Goal: Task Accomplishment & Management: Use online tool/utility

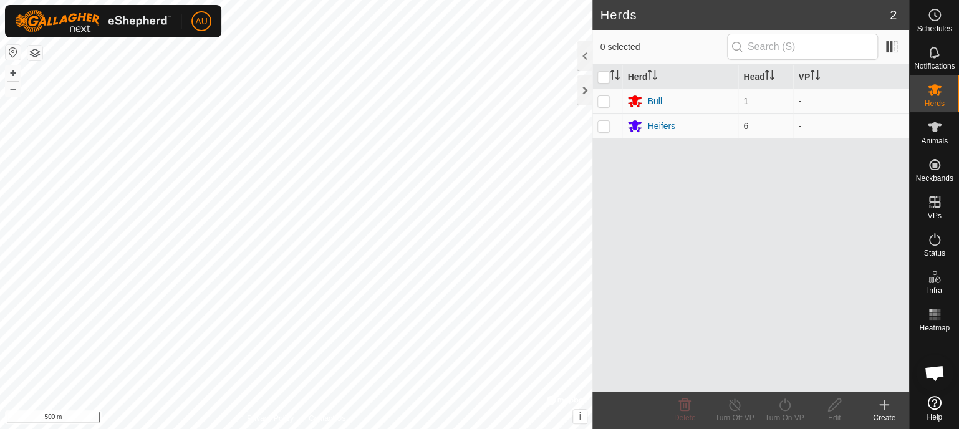
scroll to position [590, 0]
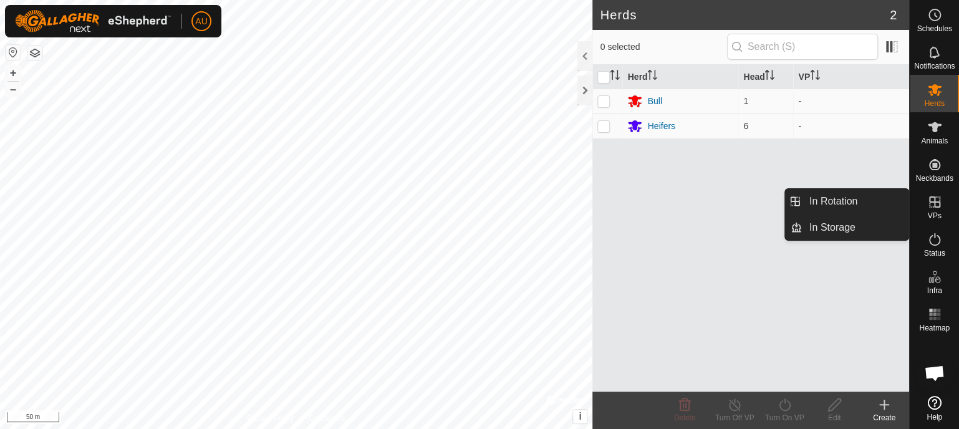
drag, startPoint x: 919, startPoint y: 221, endPoint x: 933, endPoint y: 209, distance: 18.5
click at [933, 209] on icon at bounding box center [935, 202] width 15 height 15
click at [826, 197] on link "In Rotation" at bounding box center [855, 201] width 107 height 25
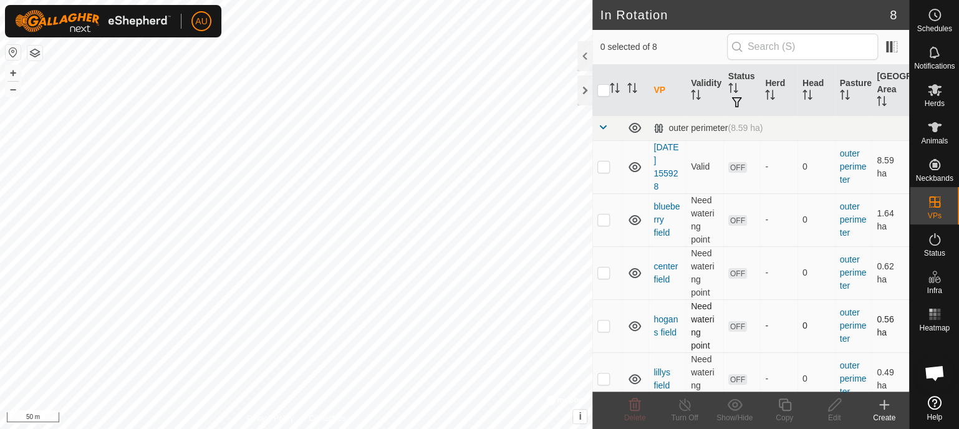
scroll to position [62, 0]
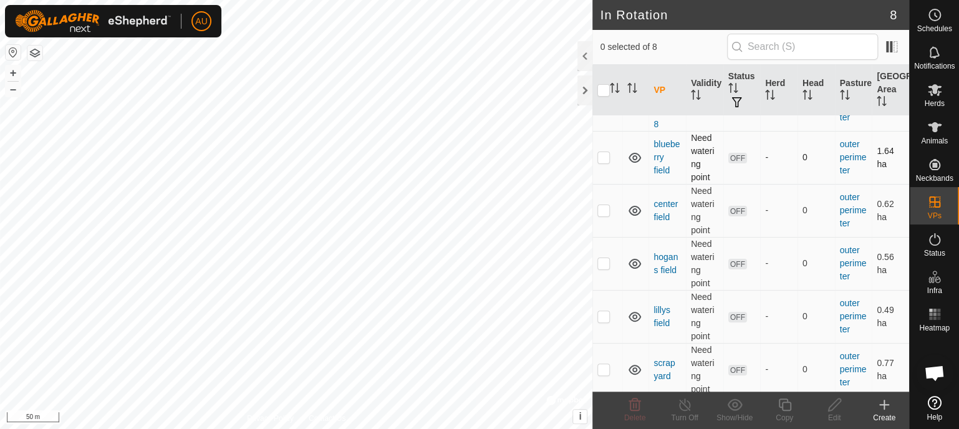
click at [602, 156] on p-checkbox at bounding box center [604, 157] width 12 height 10
click at [599, 157] on p-checkbox at bounding box center [604, 157] width 12 height 10
checkbox input "false"
click at [599, 208] on p-checkbox at bounding box center [604, 210] width 12 height 10
click at [604, 205] on p-checkbox at bounding box center [604, 210] width 12 height 10
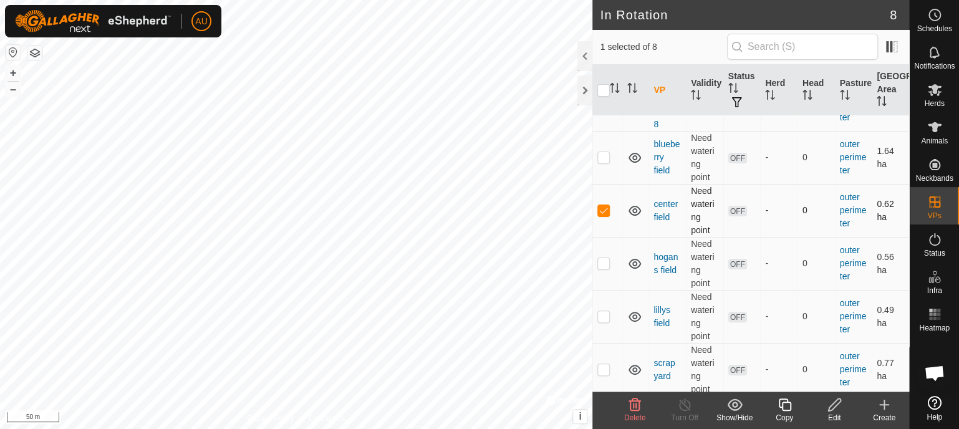
checkbox input "false"
click at [601, 261] on p-checkbox at bounding box center [604, 263] width 12 height 10
checkbox input "false"
click at [601, 312] on p-checkbox at bounding box center [604, 316] width 12 height 10
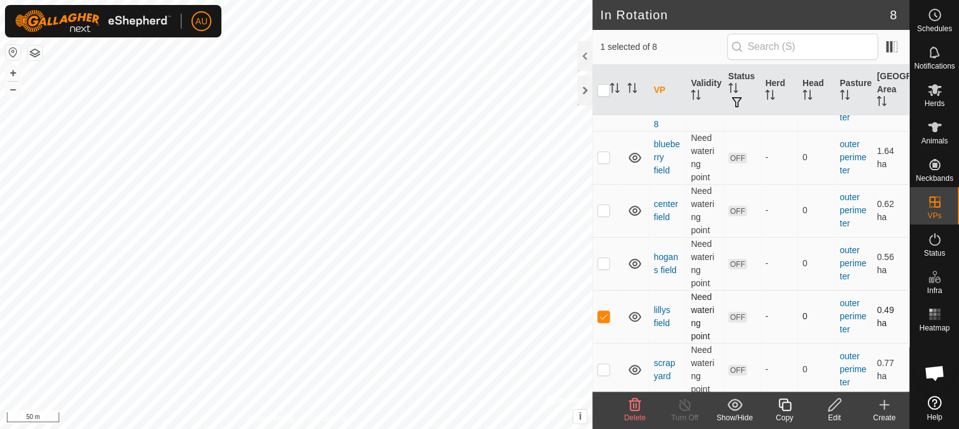
click at [601, 316] on p-checkbox at bounding box center [604, 316] width 12 height 10
checkbox input "false"
click at [598, 369] on p-tablecheckbox at bounding box center [604, 369] width 12 height 10
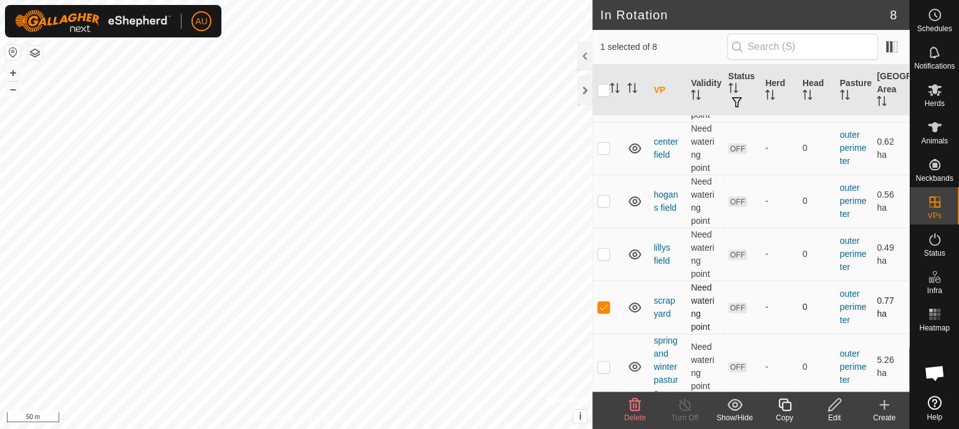
scroll to position [185, 0]
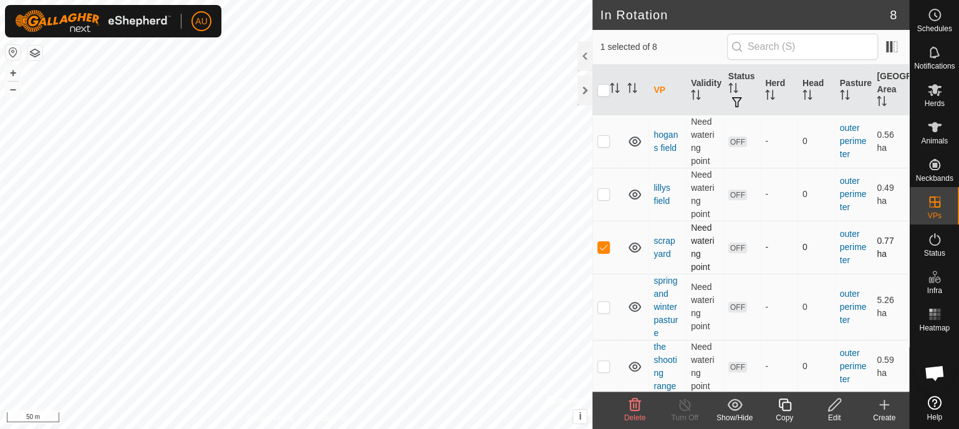
click at [606, 251] on p-checkbox at bounding box center [604, 247] width 12 height 10
checkbox input "false"
click at [604, 304] on p-checkbox at bounding box center [604, 307] width 12 height 10
checkbox input "true"
click at [881, 87] on th "[GEOGRAPHIC_DATA] Area" at bounding box center [890, 90] width 37 height 51
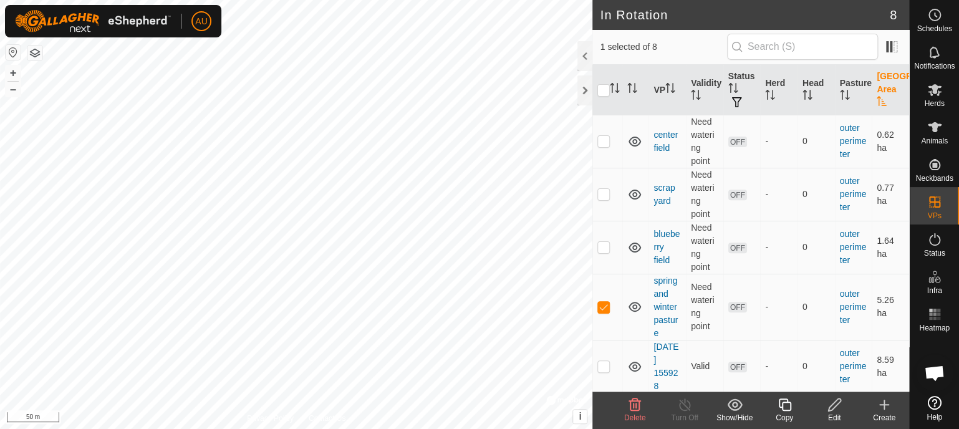
scroll to position [0, 0]
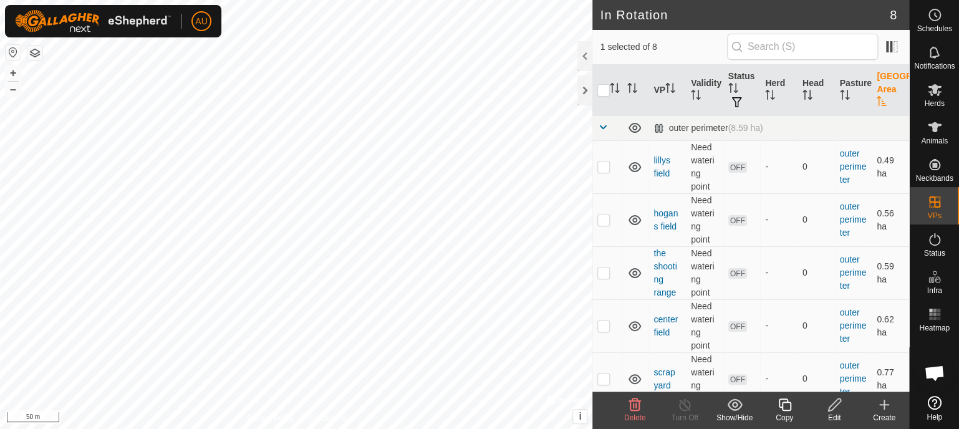
click at [881, 87] on th "[GEOGRAPHIC_DATA] Area" at bounding box center [890, 90] width 37 height 51
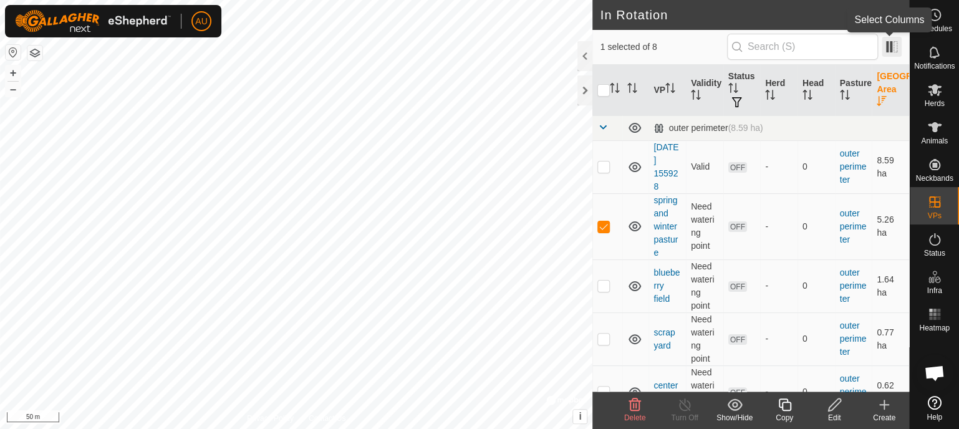
click at [890, 51] on span at bounding box center [892, 47] width 20 height 20
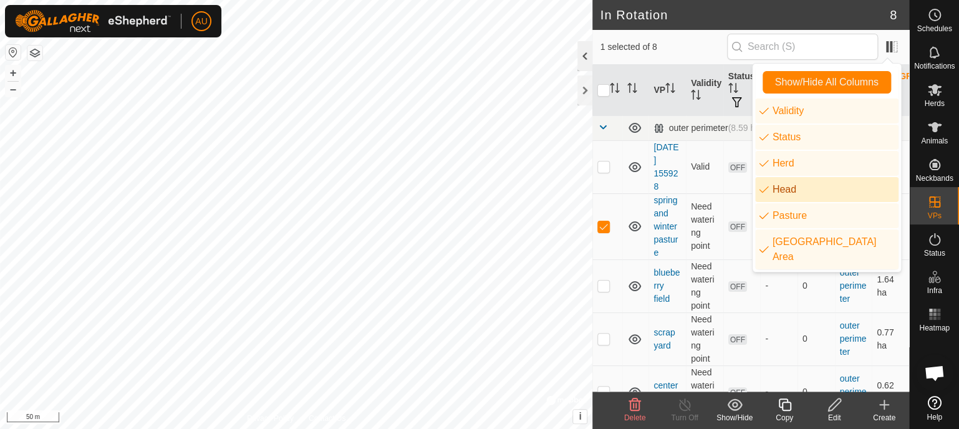
click at [580, 60] on div at bounding box center [585, 56] width 15 height 30
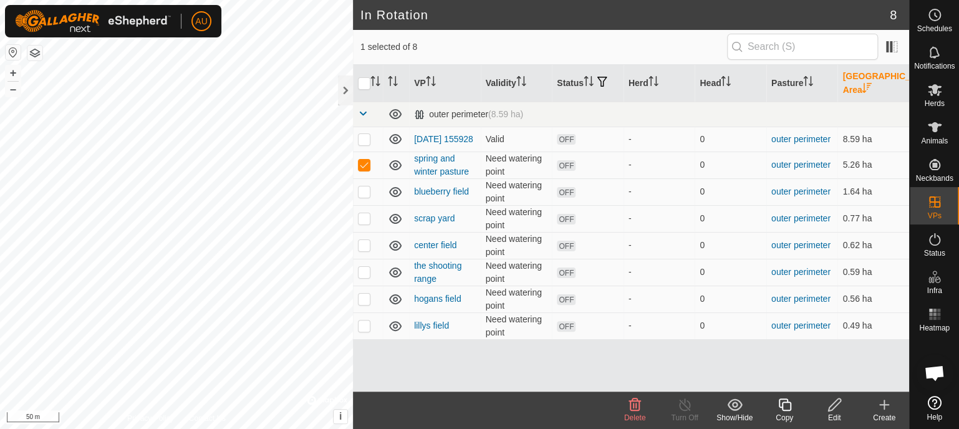
click at [868, 77] on th "[GEOGRAPHIC_DATA] Area" at bounding box center [874, 83] width 72 height 37
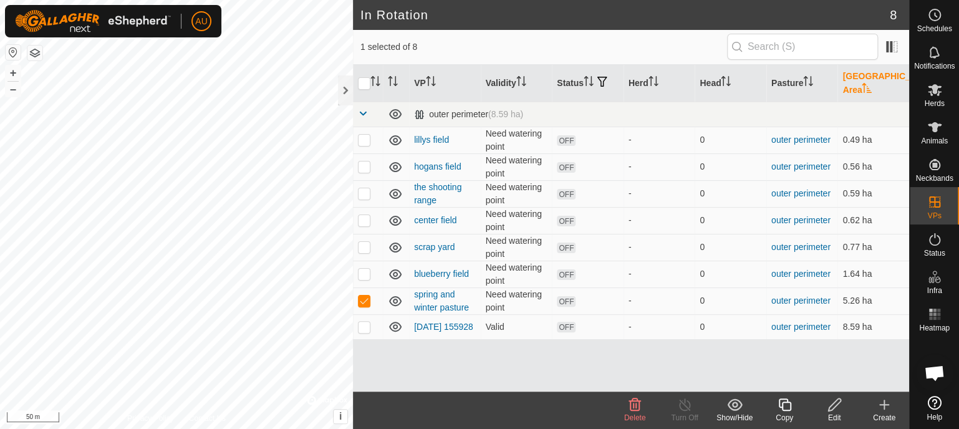
click at [851, 82] on th "[GEOGRAPHIC_DATA] Area" at bounding box center [874, 83] width 72 height 37
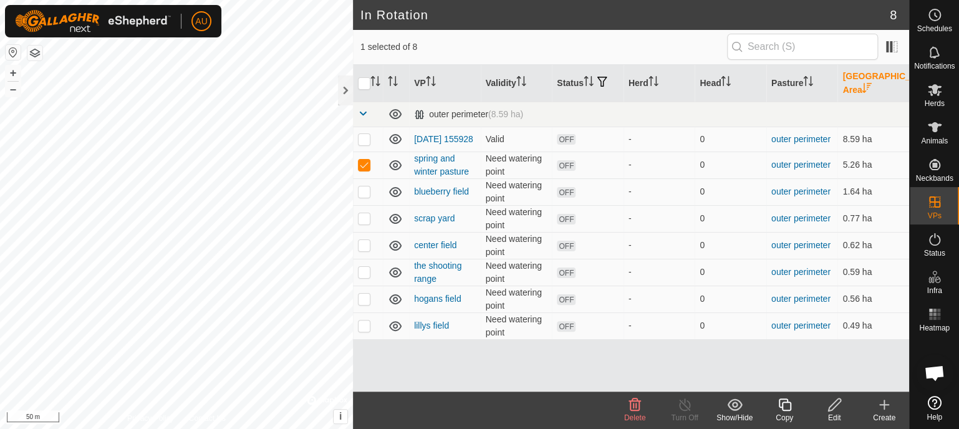
click at [851, 82] on th "[GEOGRAPHIC_DATA] Area" at bounding box center [874, 83] width 72 height 37
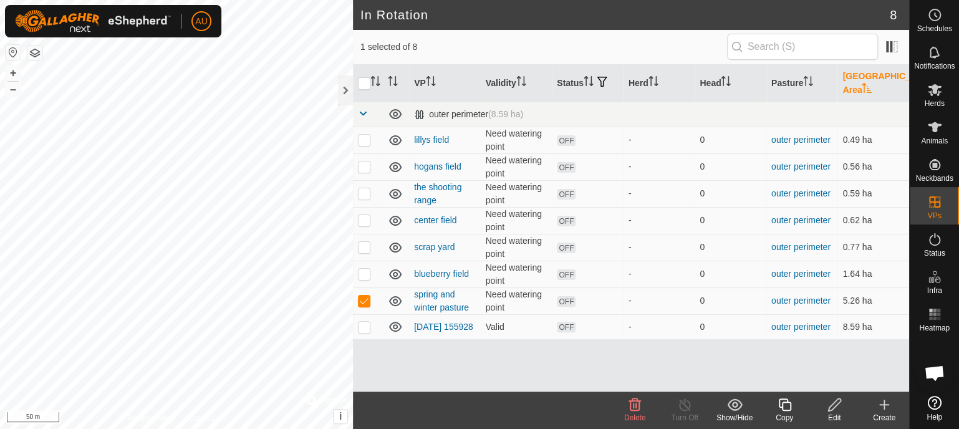
drag, startPoint x: 846, startPoint y: 83, endPoint x: 585, endPoint y: 359, distance: 379.5
click at [585, 359] on div "VP Validity Status Herd Head Pasture Grazing Area outer perimeter (8.59 ha) lil…" at bounding box center [631, 228] width 556 height 327
click at [928, 139] on span "Animals" at bounding box center [934, 140] width 27 height 7
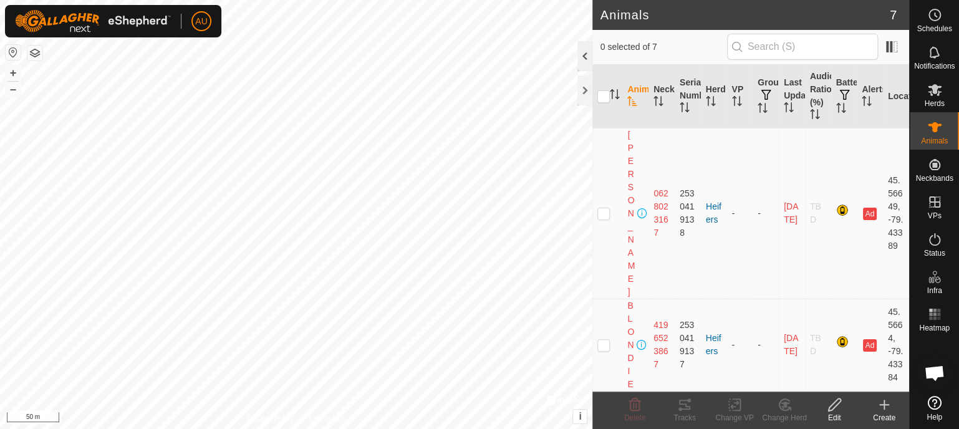
click at [584, 54] on div at bounding box center [585, 56] width 15 height 30
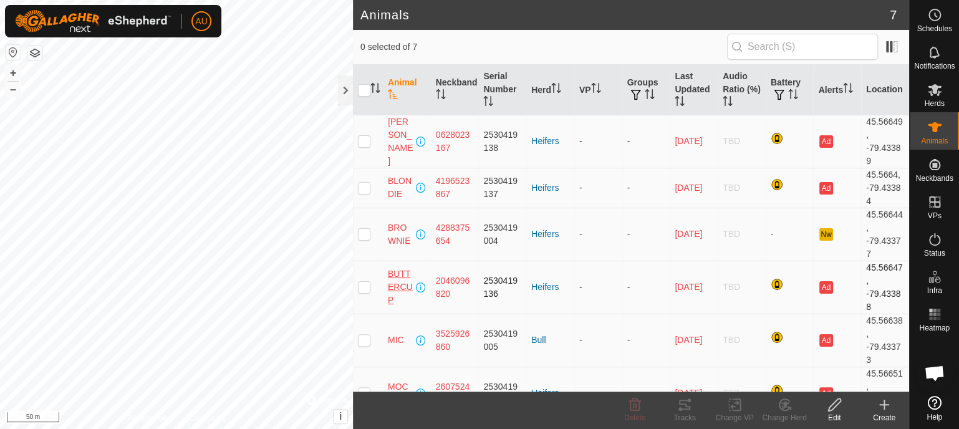
scroll to position [80, 0]
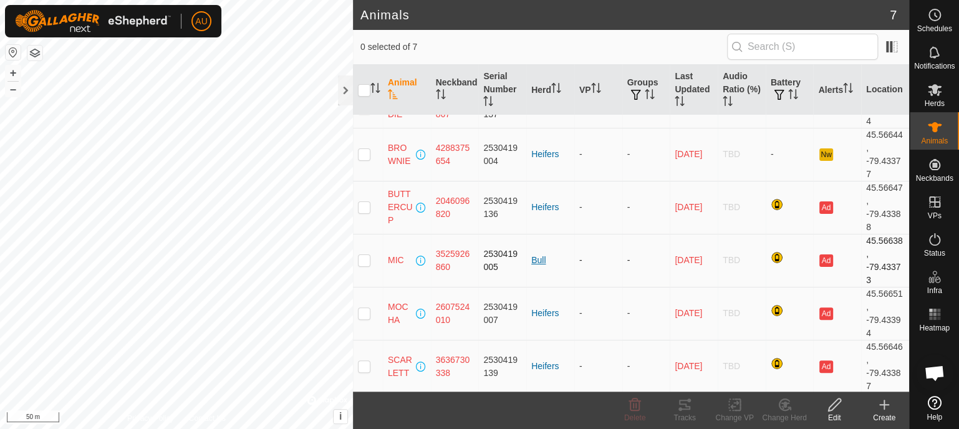
click at [536, 262] on div "Bull" at bounding box center [551, 260] width 38 height 13
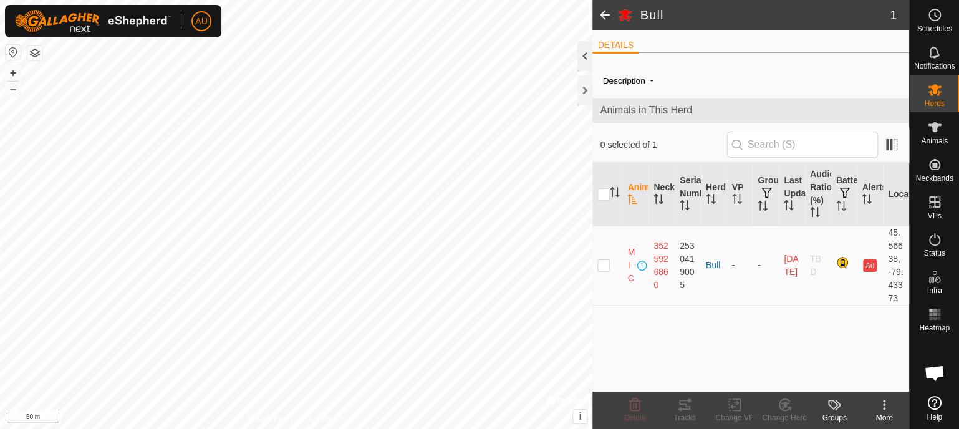
click at [588, 46] on div at bounding box center [585, 56] width 15 height 30
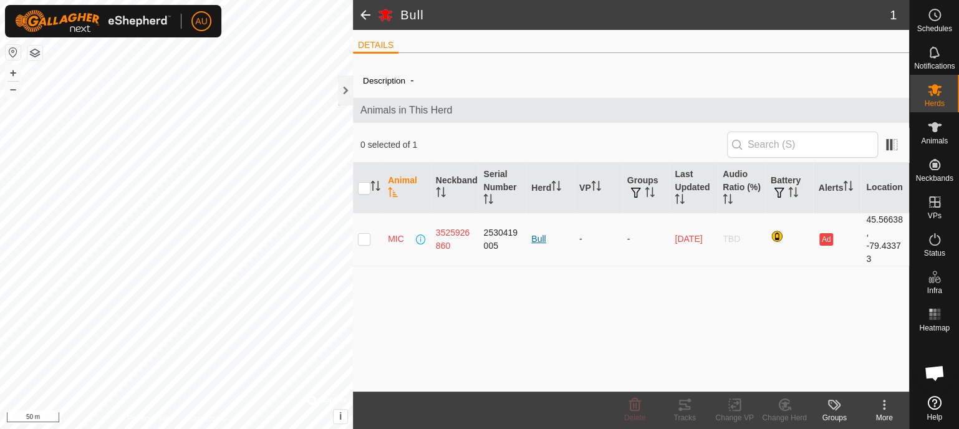
click at [542, 240] on div "Bull" at bounding box center [551, 239] width 38 height 13
click at [390, 242] on span "MIC" at bounding box center [396, 239] width 16 height 13
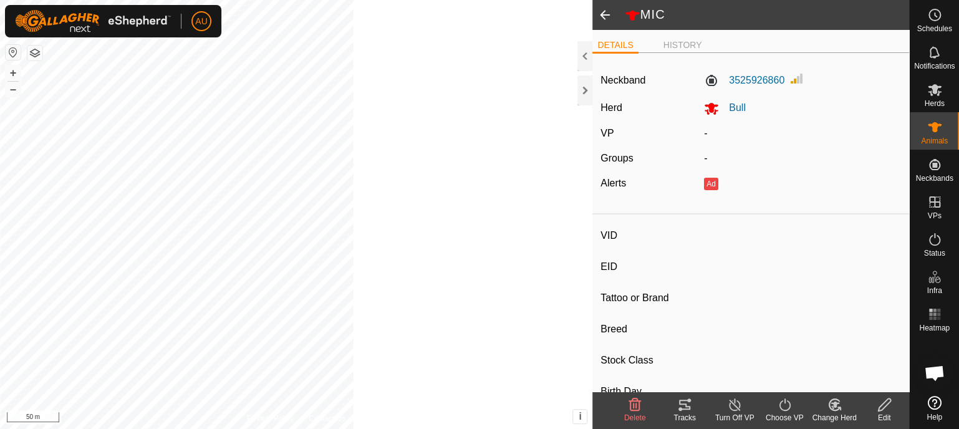
type input "MIC"
type input "-"
type input "Dexters"
type input "-"
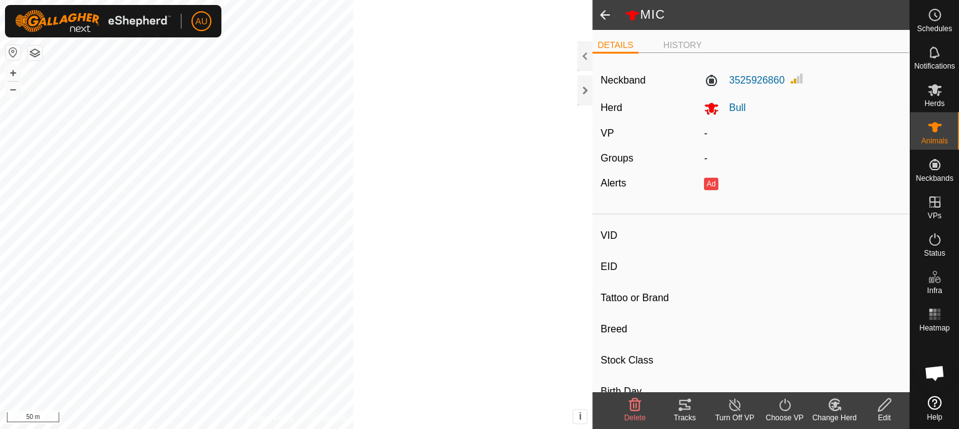
type input "0 kg"
type input "-"
click at [682, 44] on li "HISTORY" at bounding box center [683, 46] width 49 height 15
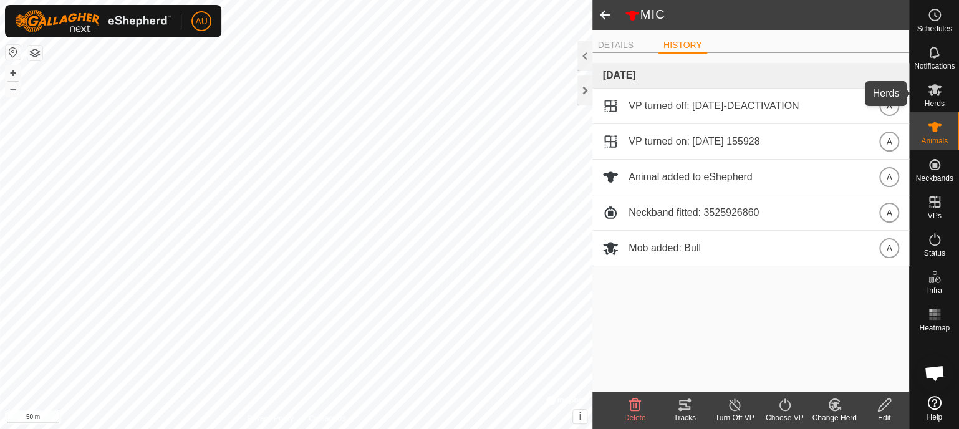
click at [936, 104] on span "Herds" at bounding box center [935, 103] width 20 height 7
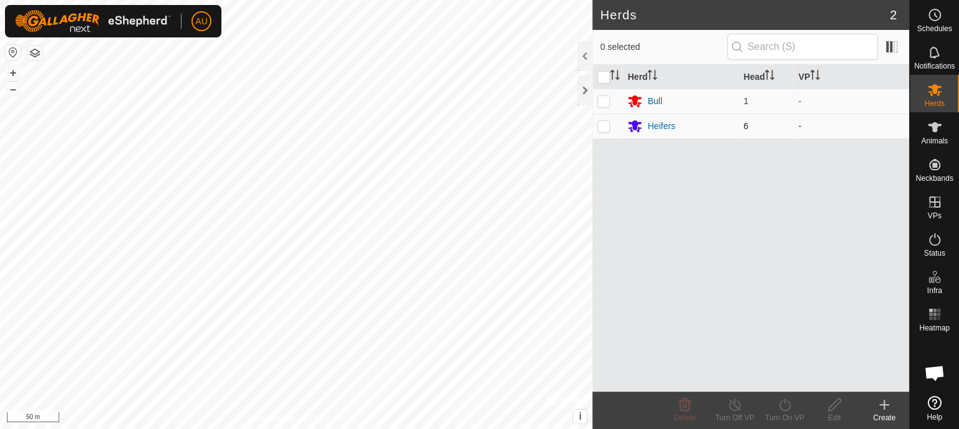
click at [599, 125] on p-checkbox at bounding box center [604, 126] width 12 height 10
click at [604, 125] on p-checkbox at bounding box center [604, 126] width 12 height 10
checkbox input "false"
click at [668, 129] on div "Heifers" at bounding box center [661, 126] width 27 height 13
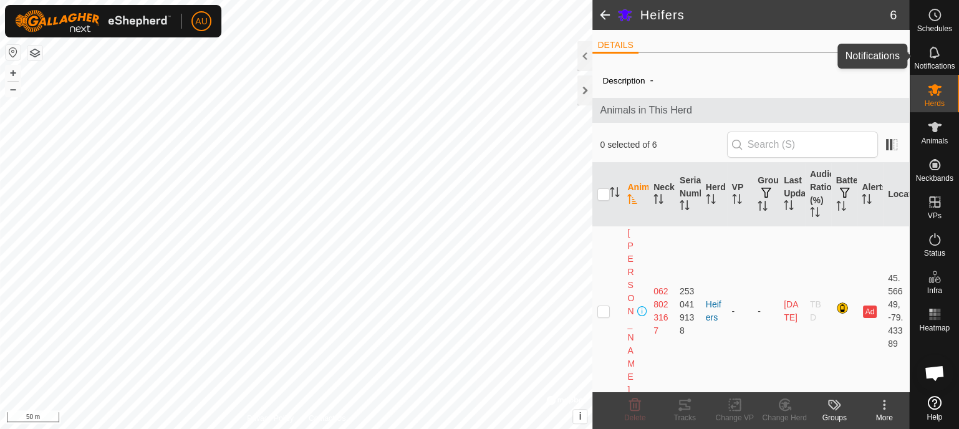
click at [924, 58] on es-notification-svg-icon at bounding box center [935, 52] width 22 height 20
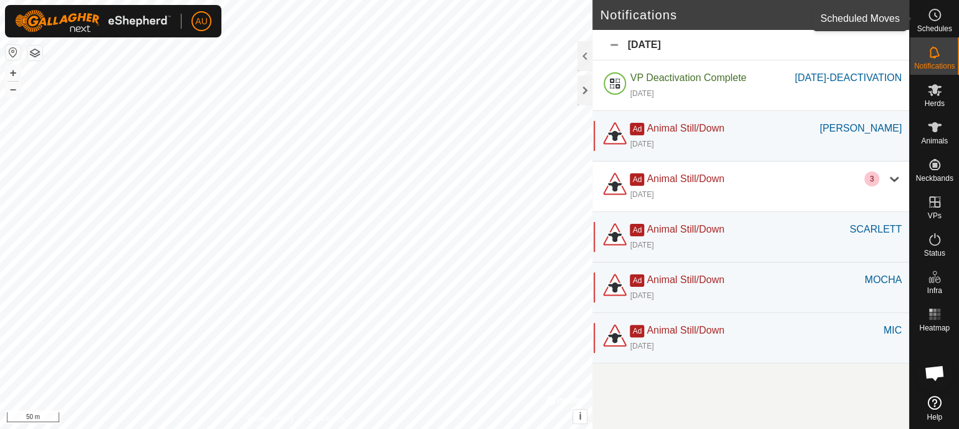
click at [944, 22] on es-schedule-vp-svg-icon at bounding box center [935, 15] width 22 height 20
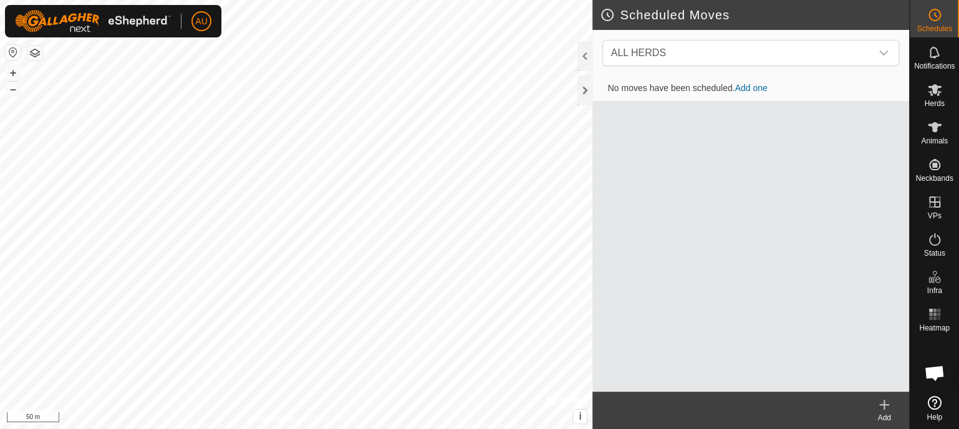
click at [749, 88] on link "Add one" at bounding box center [751, 88] width 32 height 10
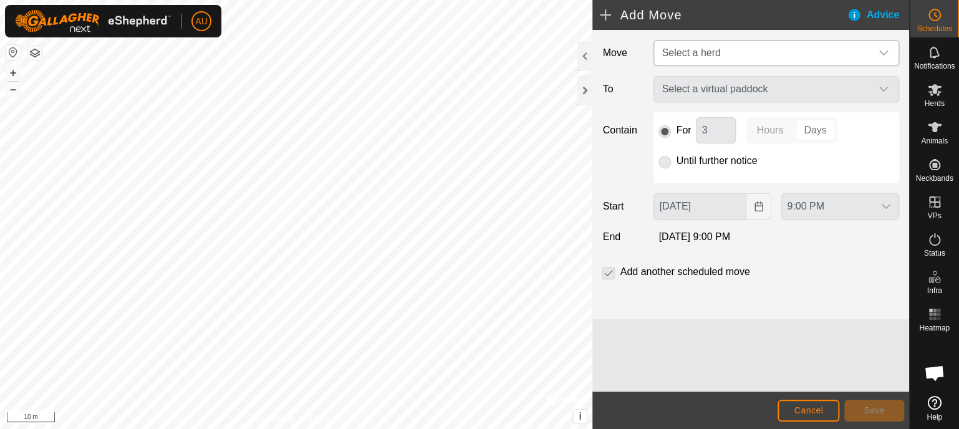
click at [890, 51] on div "dropdown trigger" at bounding box center [883, 53] width 25 height 25
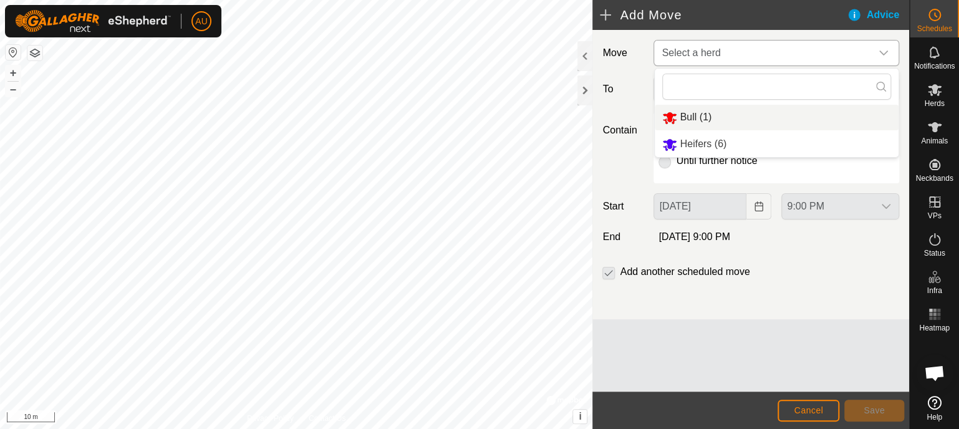
click at [685, 119] on li "Bull (1)" at bounding box center [777, 118] width 244 height 26
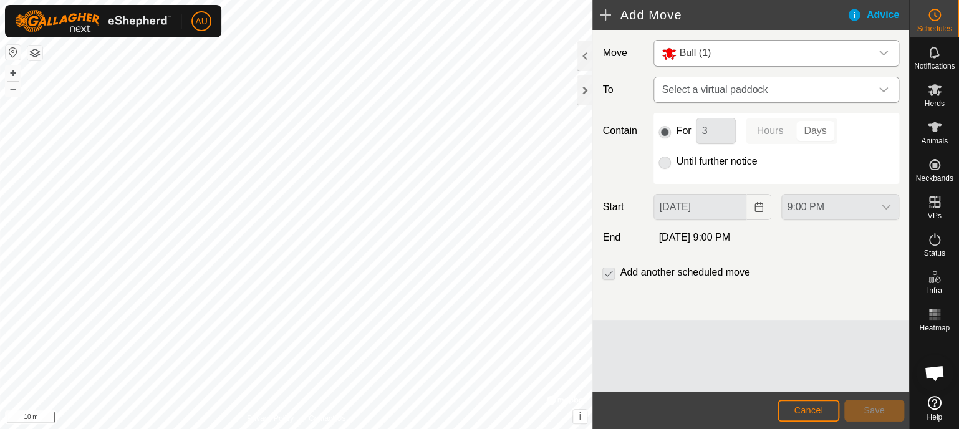
click at [883, 88] on icon "dropdown trigger" at bounding box center [884, 90] width 10 height 10
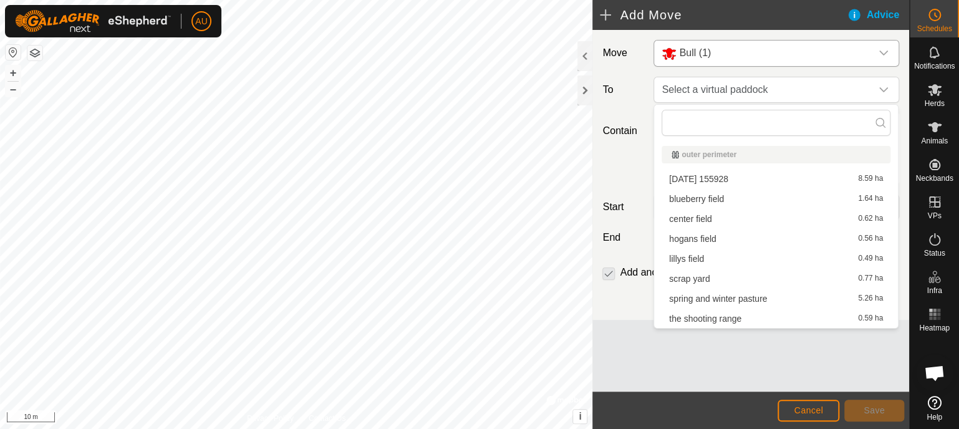
click at [688, 199] on li "blueberry field 1.64 ha" at bounding box center [776, 199] width 229 height 19
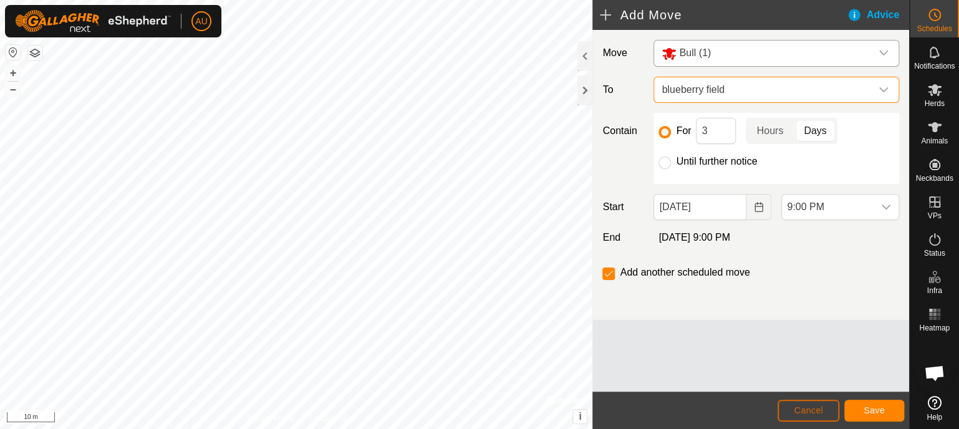
click at [808, 404] on button "Cancel" at bounding box center [809, 411] width 62 height 22
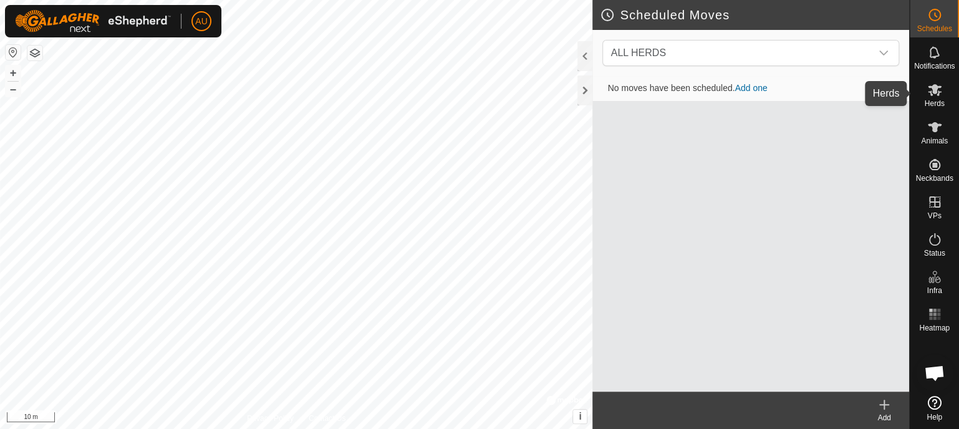
click at [940, 86] on icon at bounding box center [935, 90] width 14 height 12
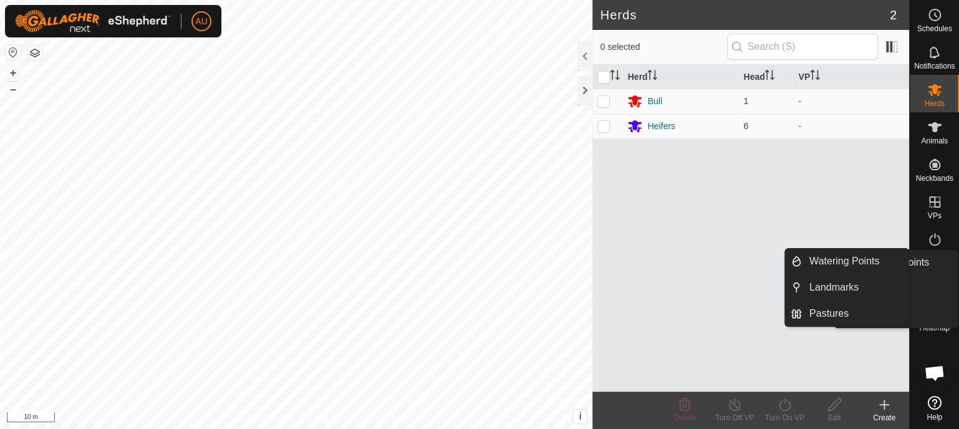
drag, startPoint x: 933, startPoint y: 297, endPoint x: 936, endPoint y: 284, distance: 13.6
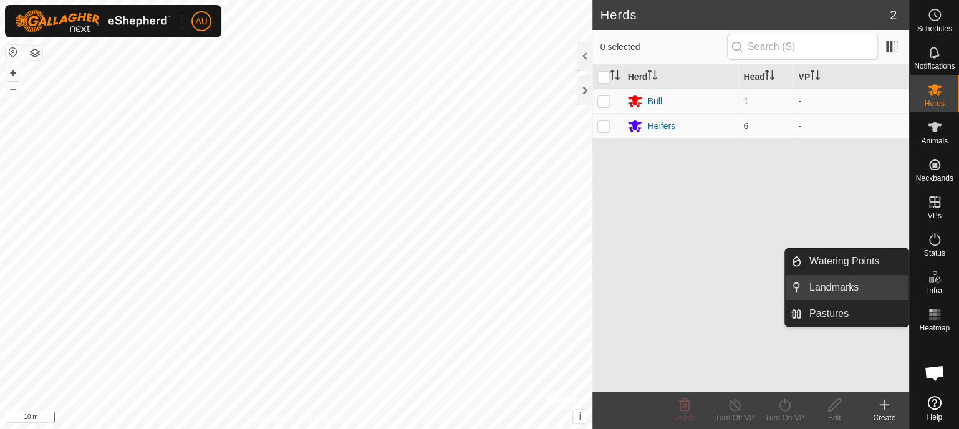
click at [826, 291] on link "Landmarks" at bounding box center [855, 287] width 107 height 25
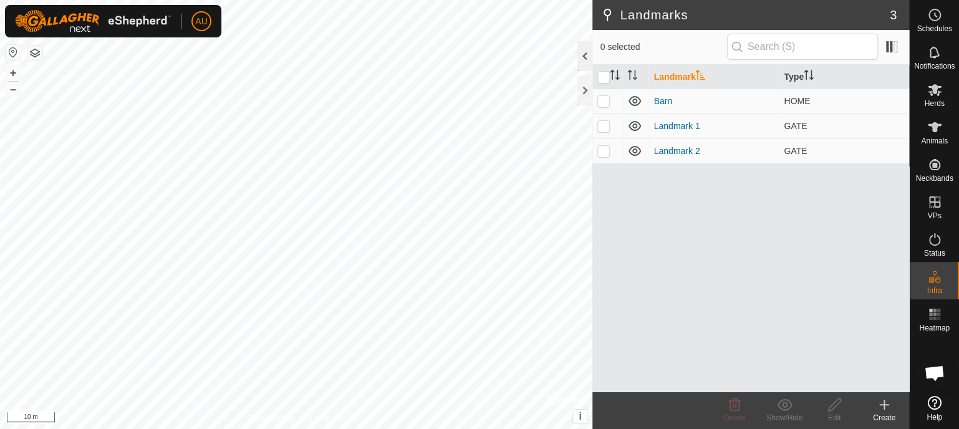
click at [586, 54] on div at bounding box center [585, 56] width 15 height 30
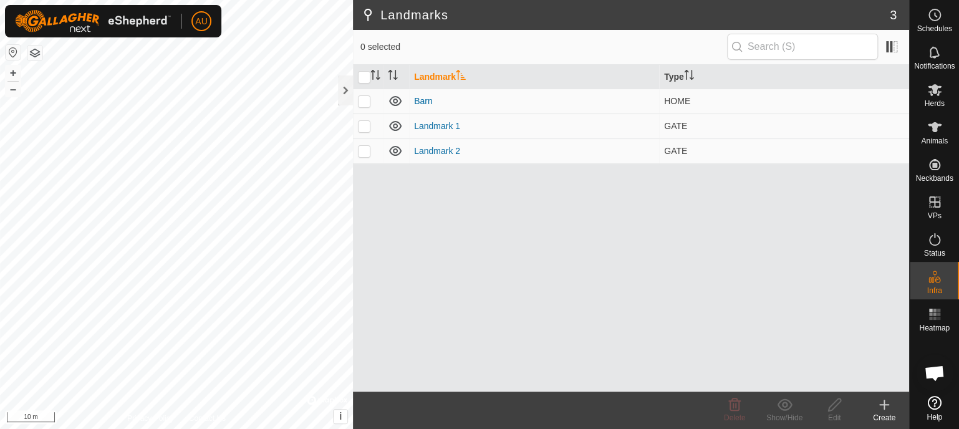
click at [885, 407] on icon at bounding box center [885, 405] width 0 height 9
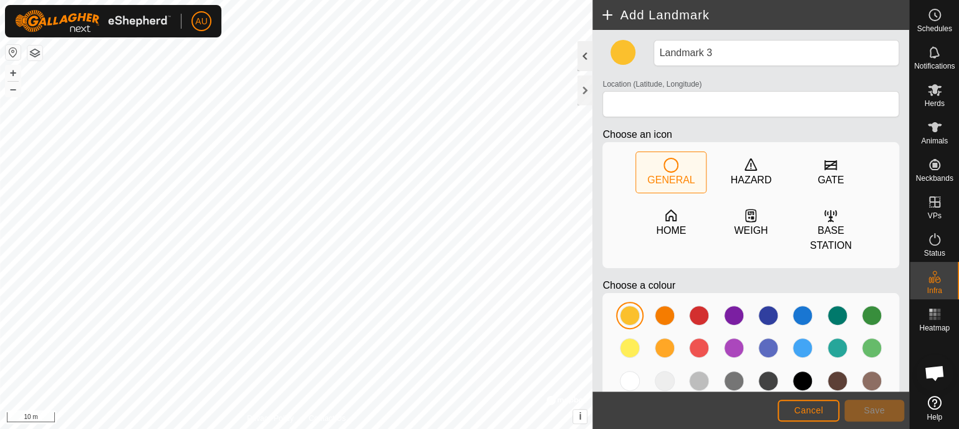
click at [584, 64] on div at bounding box center [585, 56] width 15 height 30
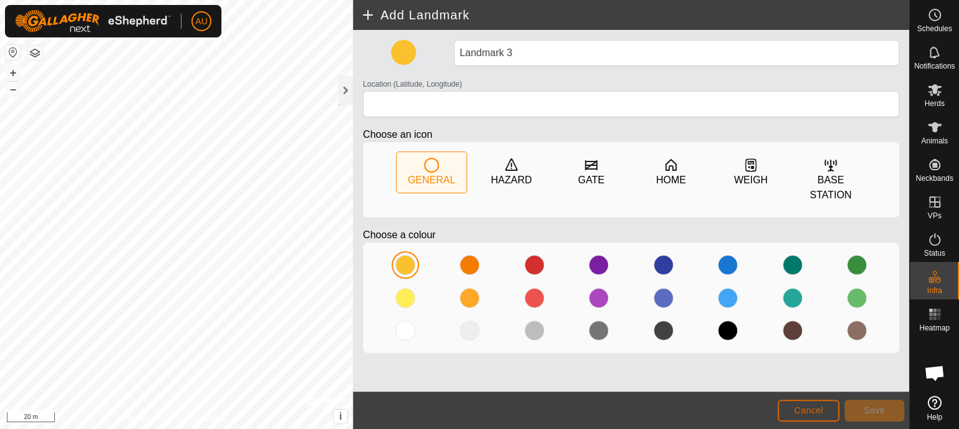
click at [794, 415] on button "Cancel" at bounding box center [809, 411] width 62 height 22
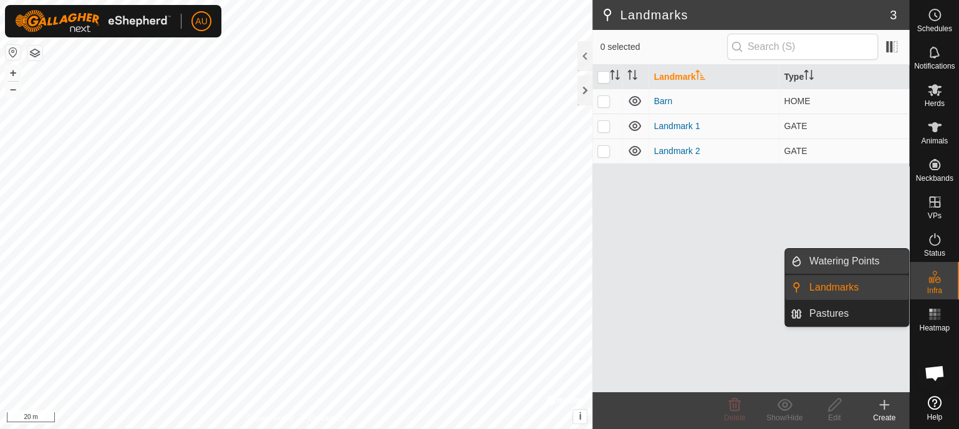
click at [856, 255] on link "Watering Points" at bounding box center [855, 261] width 107 height 25
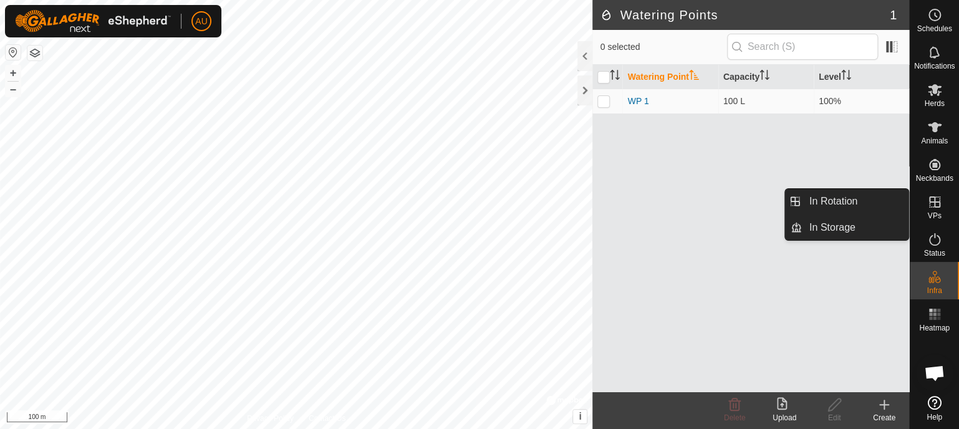
drag, startPoint x: 913, startPoint y: 211, endPoint x: 954, endPoint y: 210, distance: 41.8
click at [815, 207] on link "In Rotation" at bounding box center [855, 201] width 107 height 25
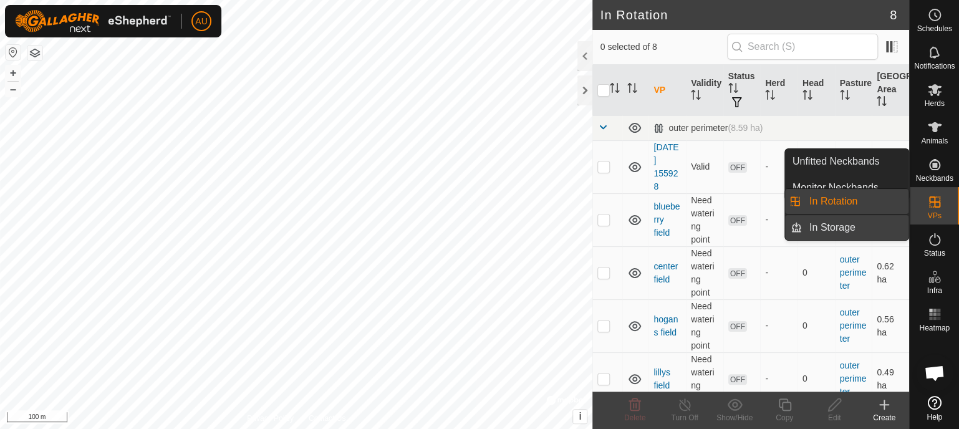
click at [835, 229] on link "In Storage" at bounding box center [855, 227] width 107 height 25
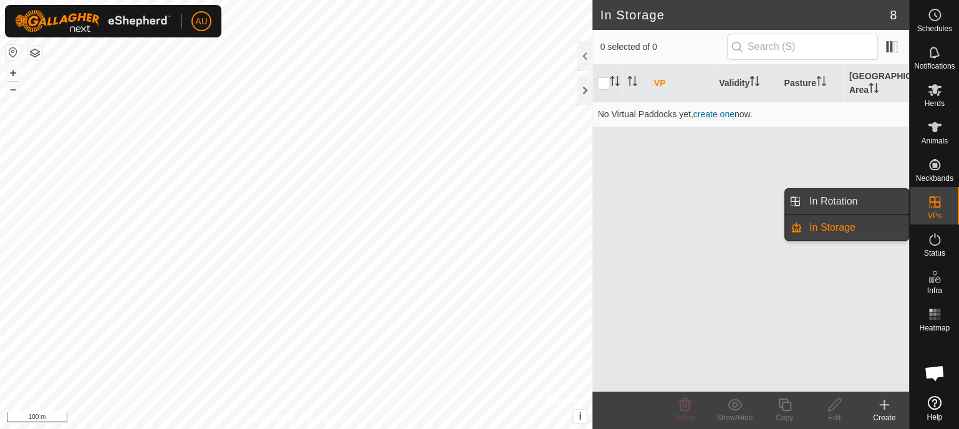
click at [865, 201] on link "In Rotation" at bounding box center [855, 201] width 107 height 25
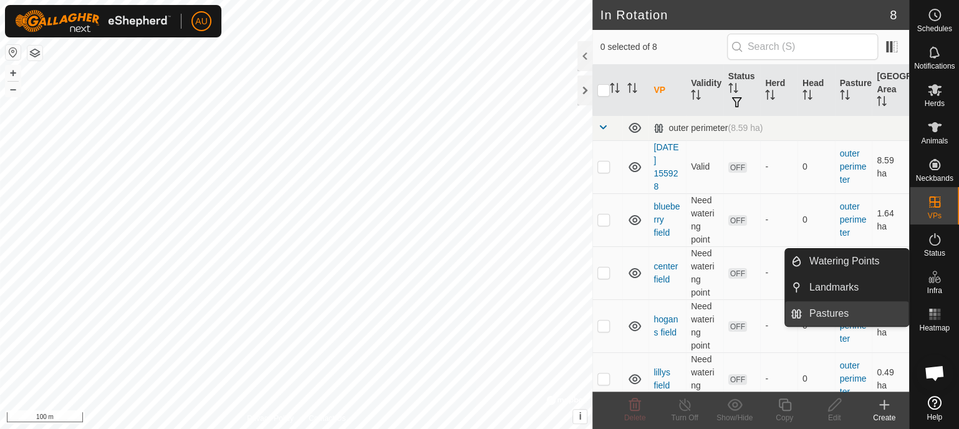
click at [836, 316] on link "Pastures" at bounding box center [855, 313] width 107 height 25
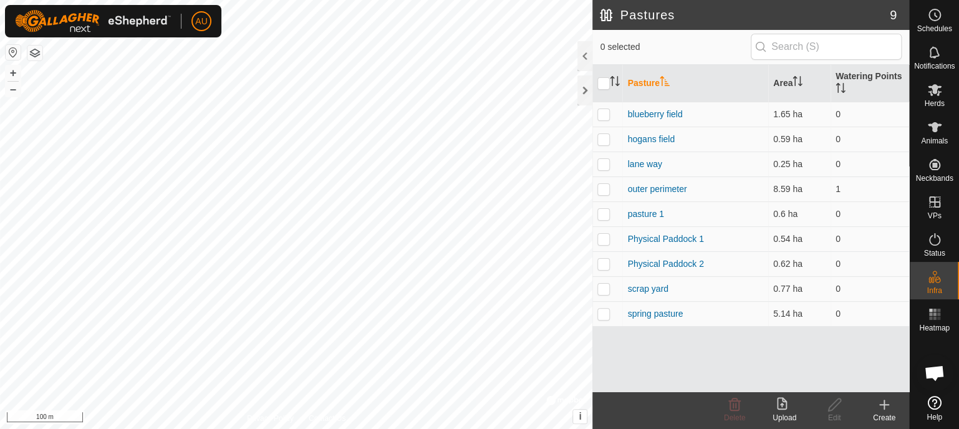
click at [881, 416] on div "Create" at bounding box center [885, 417] width 50 height 11
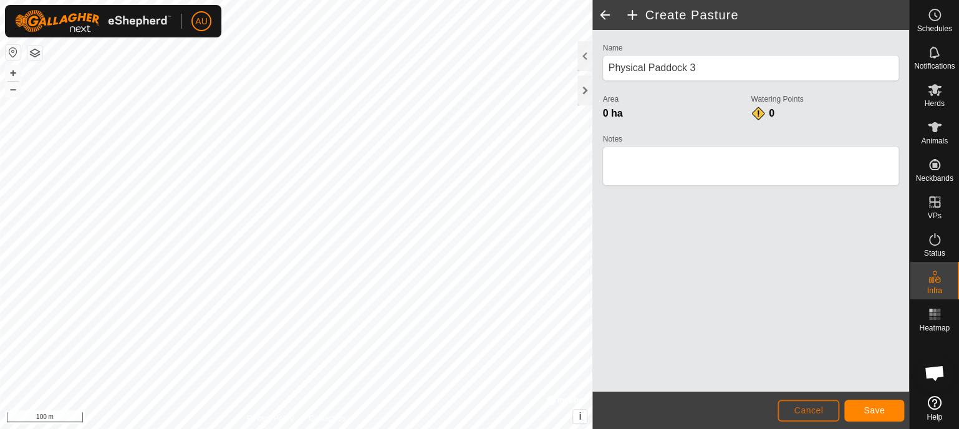
click at [813, 410] on span "Cancel" at bounding box center [808, 410] width 29 height 10
